Goal: Find specific page/section: Find specific page/section

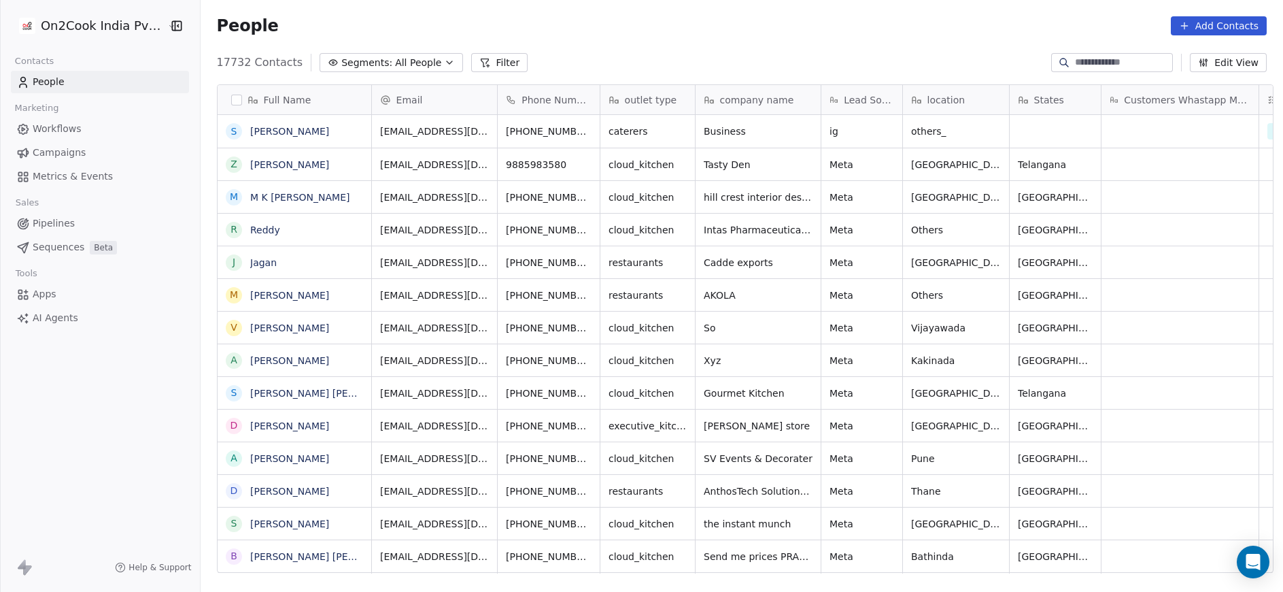
scroll to position [505, 1075]
click at [476, 59] on button "Filter" at bounding box center [499, 62] width 56 height 19
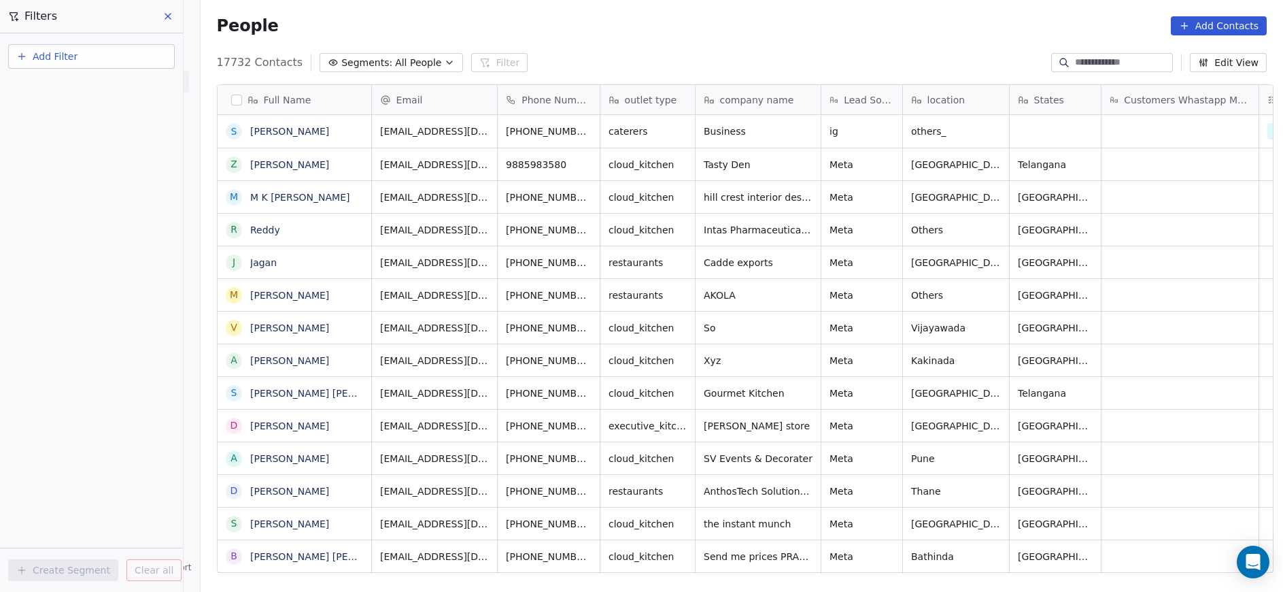
click at [89, 56] on button "Add Filter" at bounding box center [91, 56] width 167 height 24
click at [64, 86] on span "Contact properties" at bounding box center [66, 89] width 88 height 14
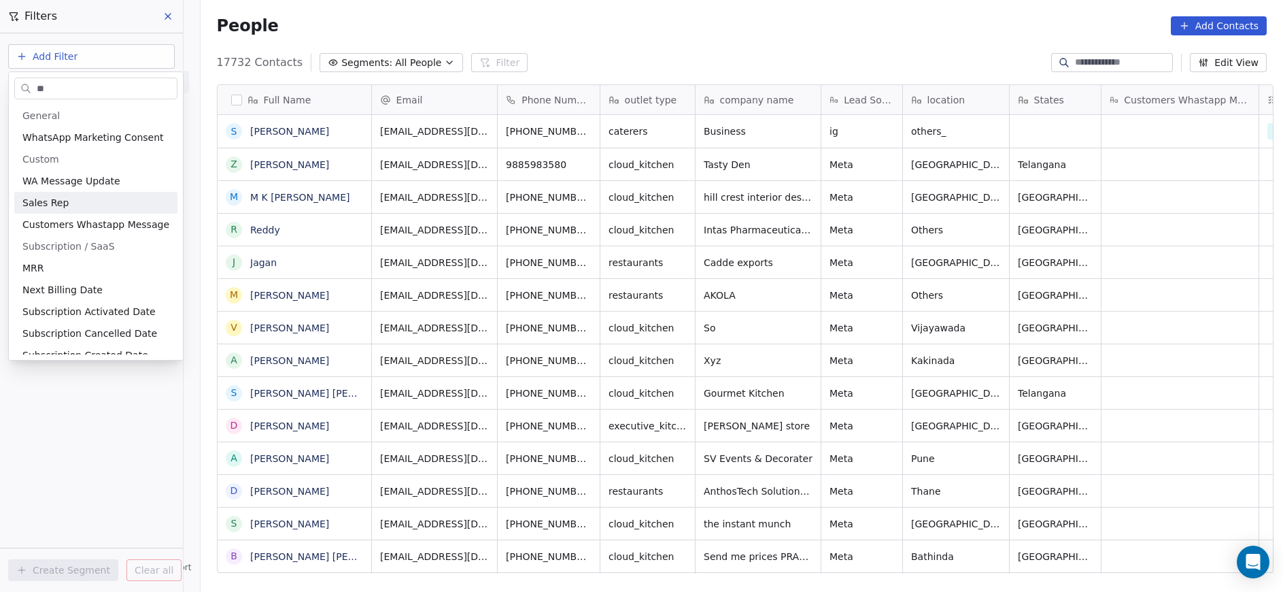
type input "**"
click at [54, 202] on span "Sales Rep" at bounding box center [45, 203] width 46 height 14
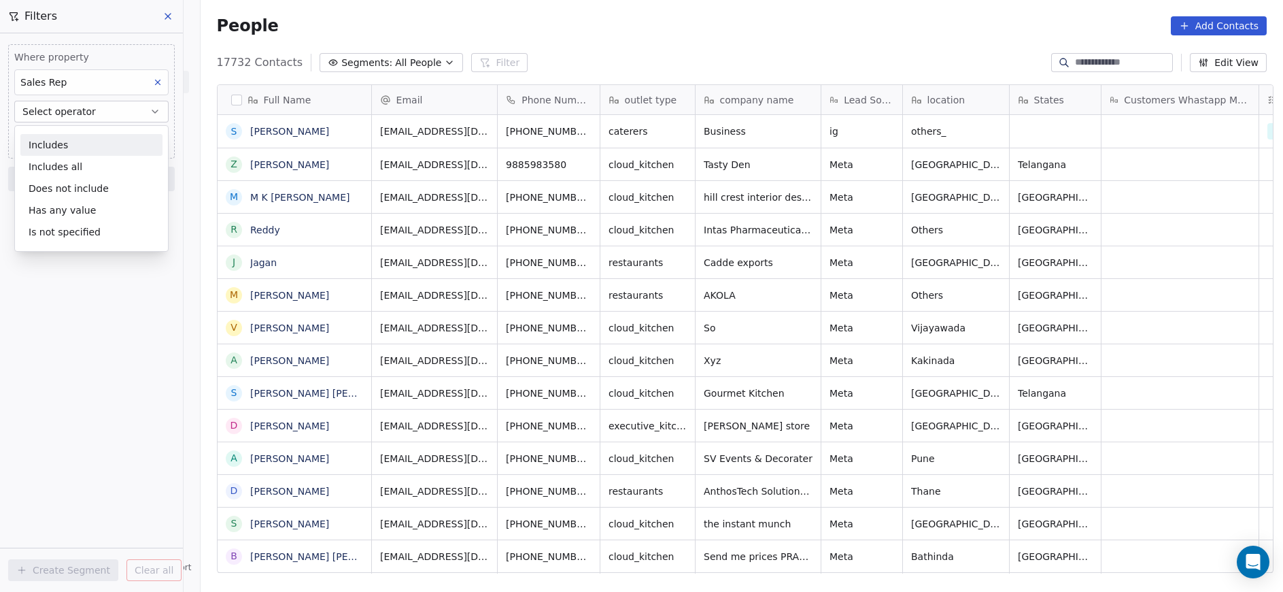
click at [56, 144] on div "Includes" at bounding box center [91, 145] width 142 height 22
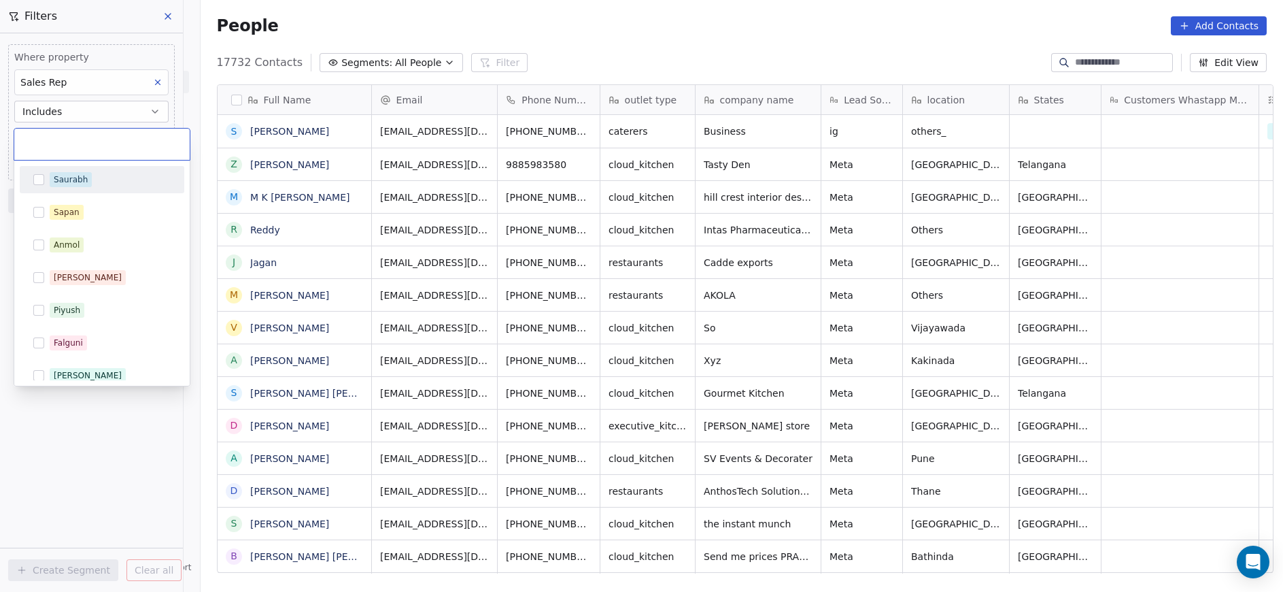
click at [56, 144] on body "On2Cook India Pvt. Ltd. Contacts People Marketing Workflows Campaigns Metrics &…" at bounding box center [641, 296] width 1283 height 592
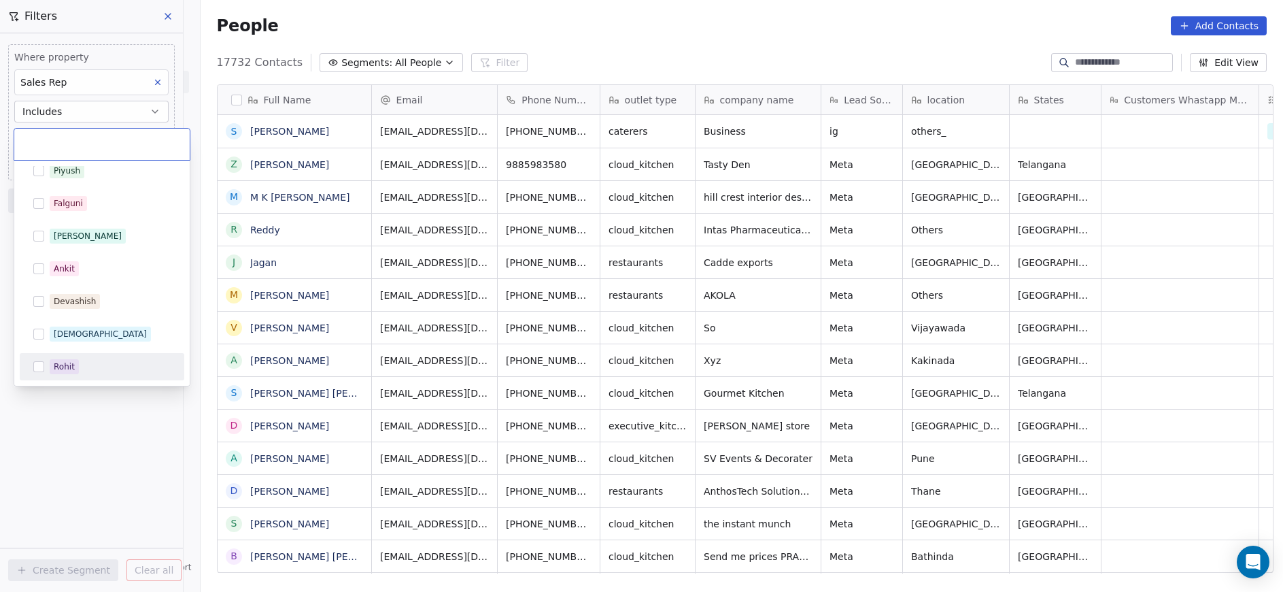
click at [44, 373] on div "Rohit" at bounding box center [102, 367] width 154 height 22
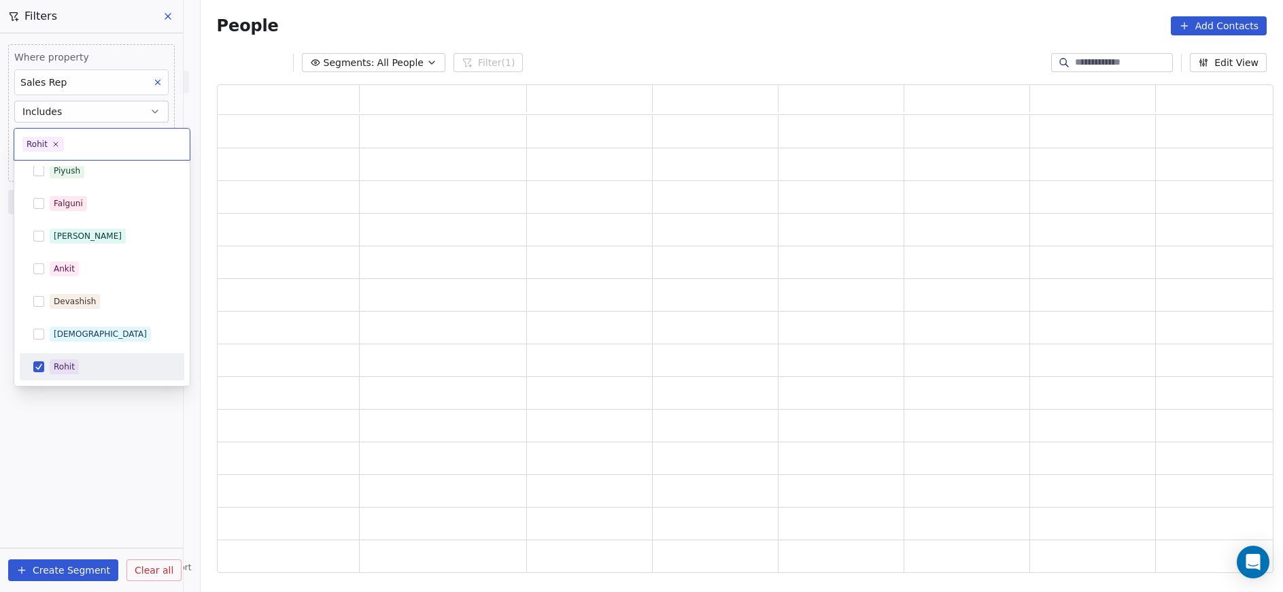
click at [159, 441] on html "On2Cook India Pvt. Ltd. Contacts People Marketing Workflows Campaigns Metrics &…" at bounding box center [641, 296] width 1283 height 592
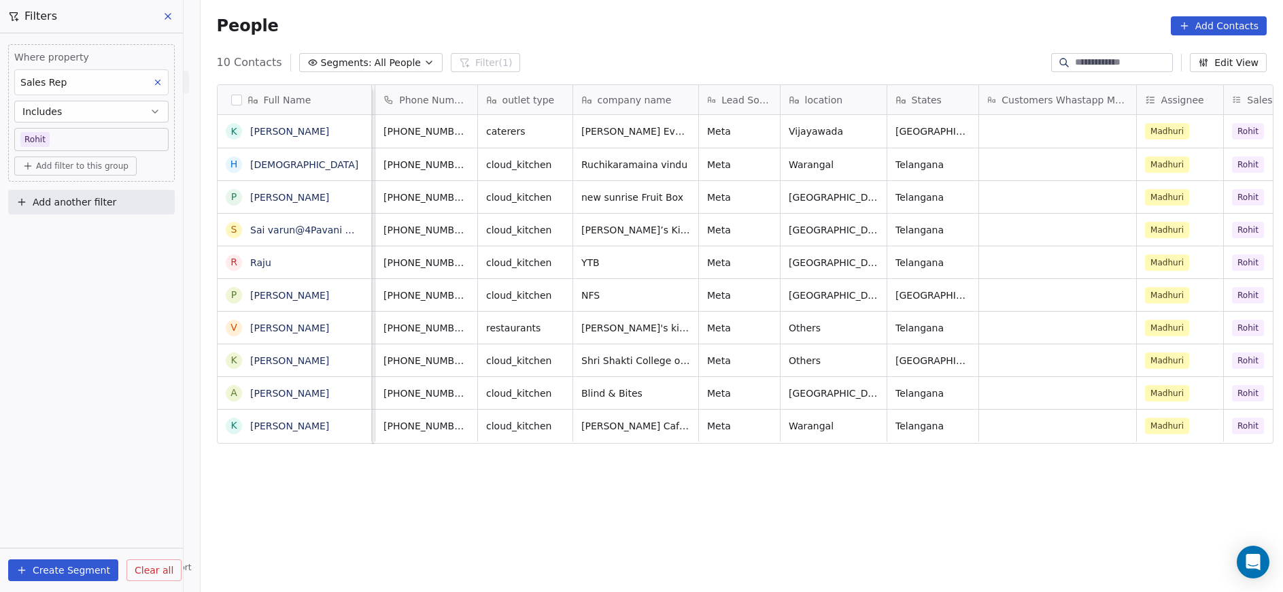
scroll to position [0, 0]
